Goal: Register for event/course

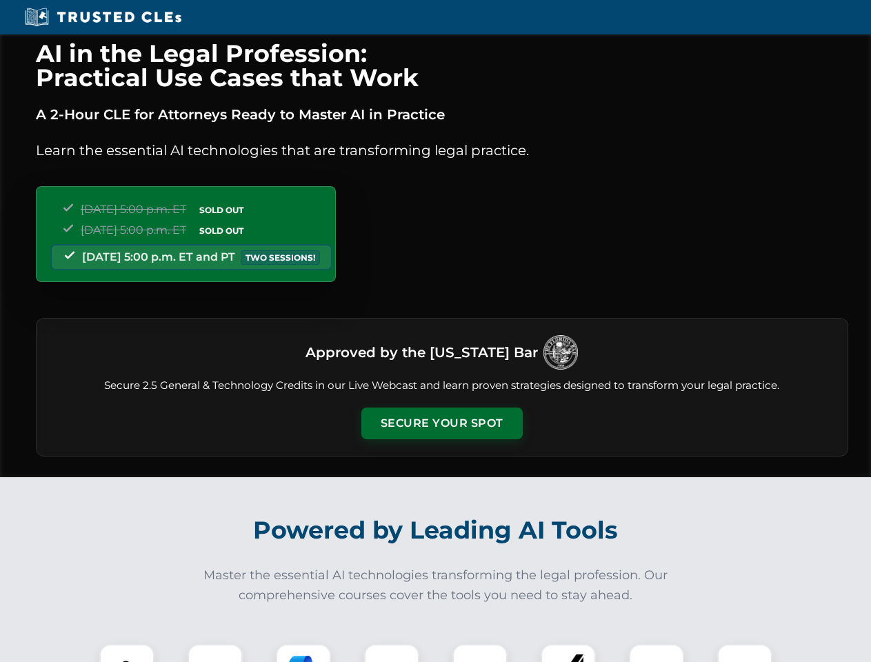
click at [441, 423] on button "Secure Your Spot" at bounding box center [441, 423] width 161 height 32
click at [127, 653] on img at bounding box center [127, 671] width 40 height 40
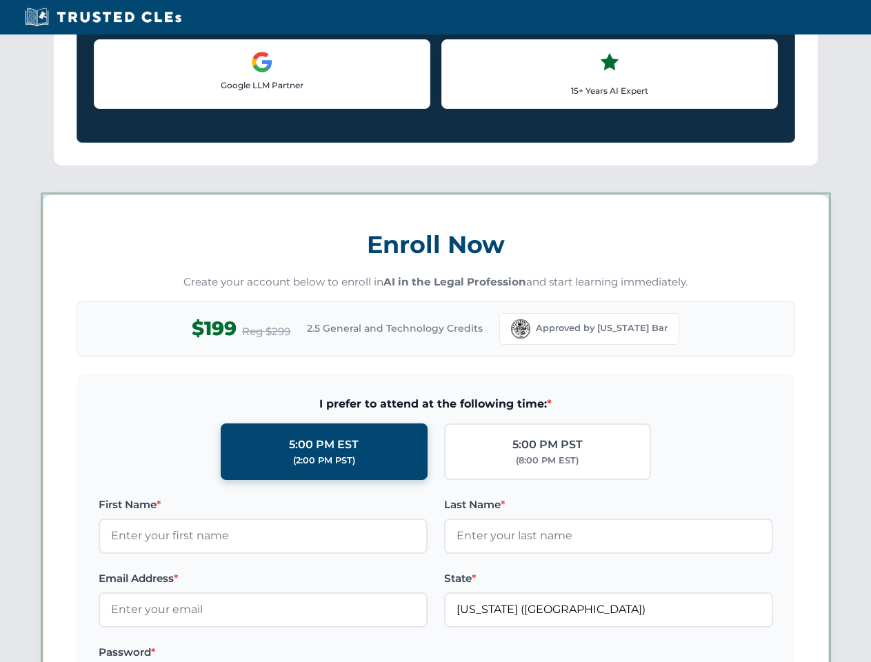
click at [303, 653] on label "Password *" at bounding box center [263, 652] width 329 height 17
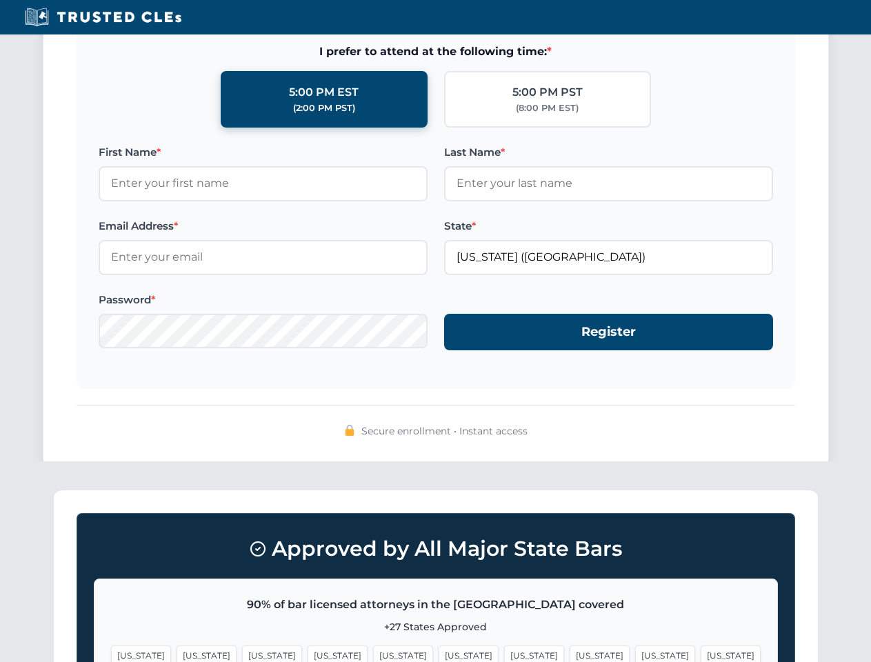
click at [438, 653] on span "[US_STATE]" at bounding box center [468, 655] width 60 height 20
click at [504, 653] on span "[US_STATE]" at bounding box center [534, 655] width 60 height 20
click at [635, 653] on span "[US_STATE]" at bounding box center [665, 655] width 60 height 20
